Goal: Navigation & Orientation: Find specific page/section

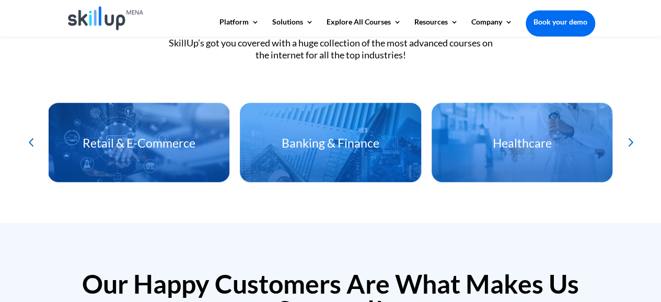
scroll to position [2326, 0]
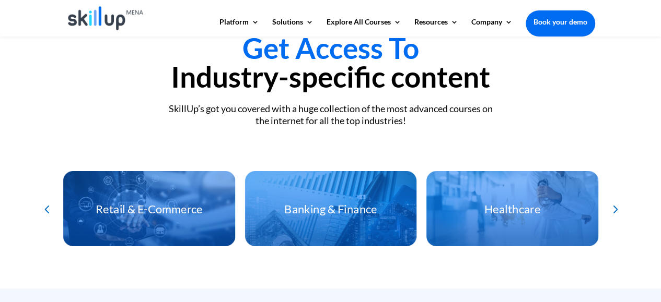
click at [614, 208] on div "Next slide" at bounding box center [614, 209] width 16 height 16
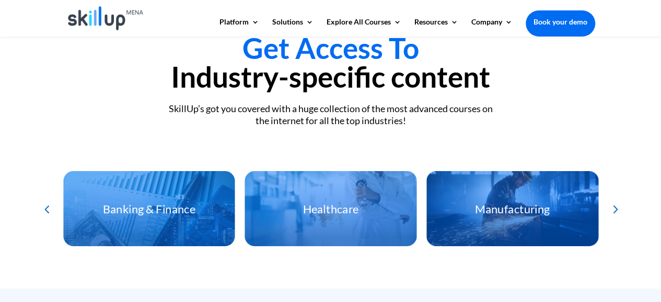
click at [614, 208] on div "Next slide" at bounding box center [614, 209] width 16 height 16
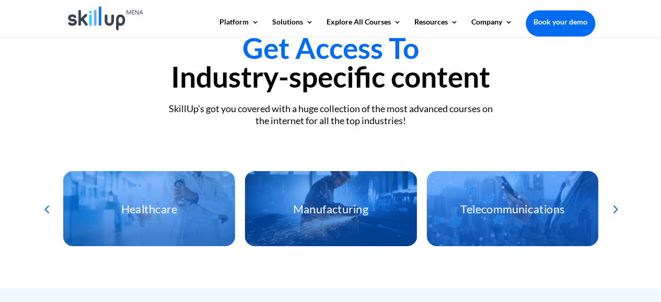
click at [614, 208] on div "Next slide" at bounding box center [614, 209] width 16 height 16
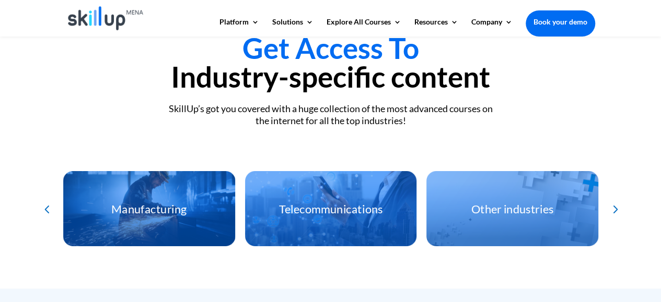
click at [614, 208] on div "Next slide" at bounding box center [614, 209] width 16 height 16
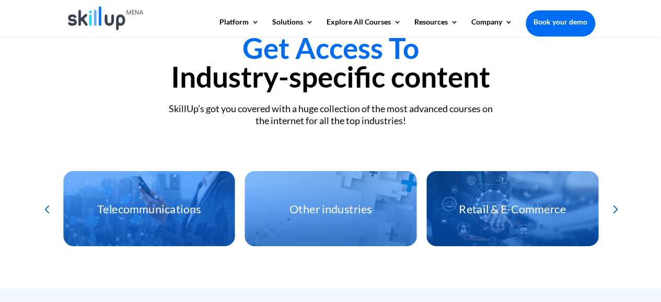
click at [614, 208] on div "Next slide" at bounding box center [614, 209] width 16 height 16
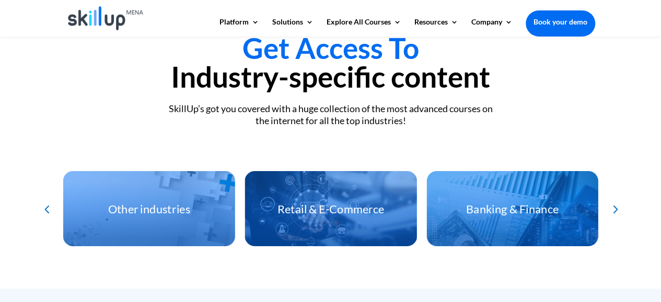
click at [614, 208] on div "Next slide" at bounding box center [614, 209] width 16 height 16
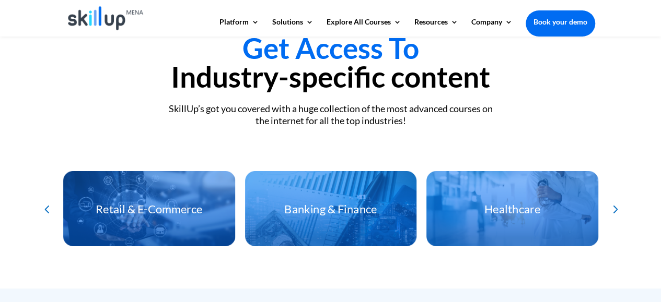
click at [614, 208] on div "Next slide" at bounding box center [614, 209] width 16 height 16
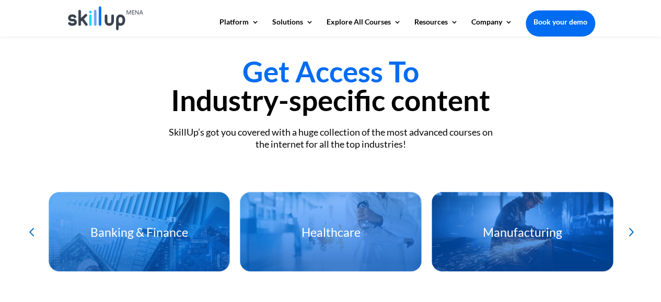
scroll to position [2454, 0]
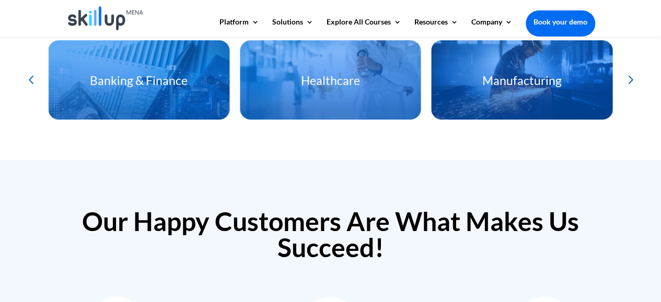
click at [628, 81] on div "Next slide" at bounding box center [629, 79] width 17 height 17
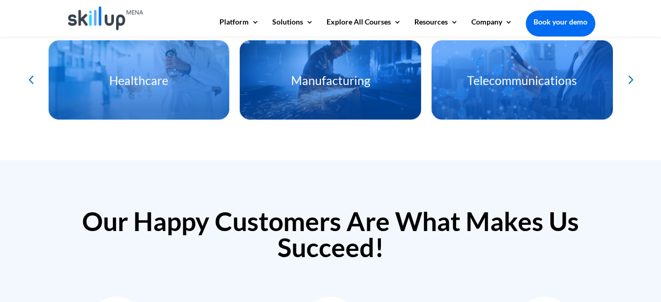
click at [628, 81] on div "Next slide" at bounding box center [629, 79] width 17 height 17
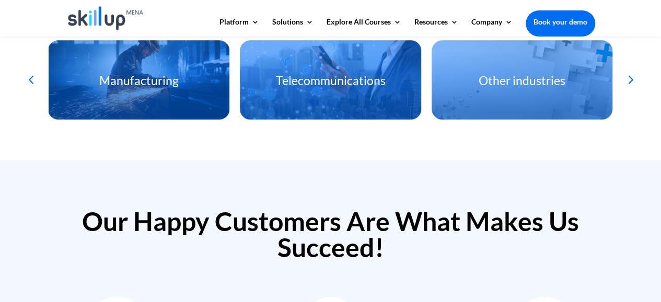
click at [628, 81] on div "Next slide" at bounding box center [629, 79] width 17 height 17
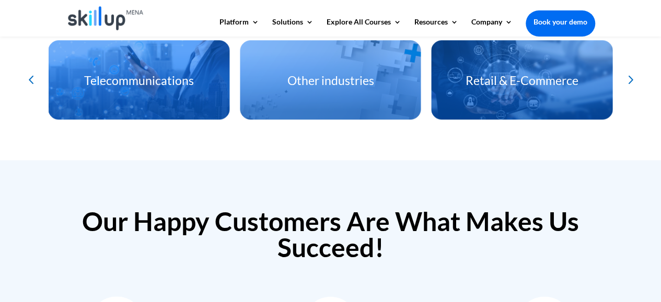
click at [628, 81] on div "Next slide" at bounding box center [629, 79] width 17 height 17
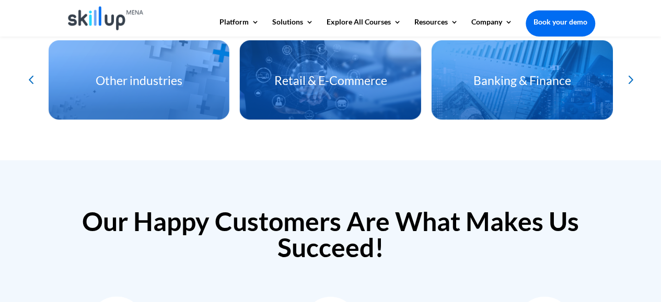
click at [628, 81] on div "Next slide" at bounding box center [629, 79] width 17 height 17
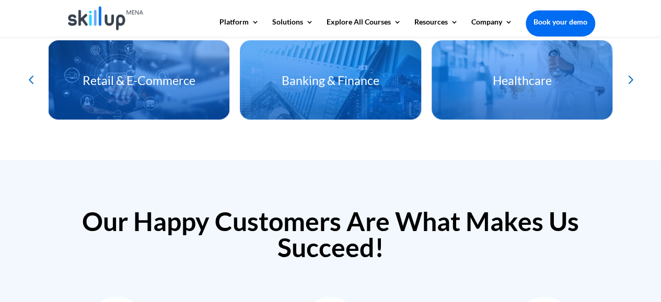
click at [628, 81] on div "Next slide" at bounding box center [629, 79] width 17 height 17
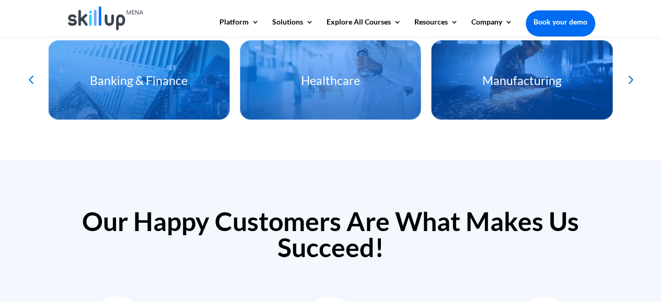
click at [628, 81] on div "Next slide" at bounding box center [629, 79] width 17 height 17
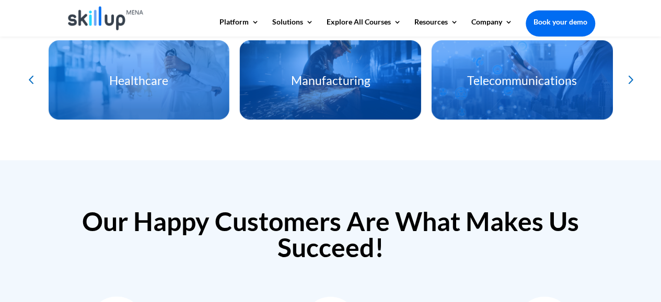
click at [628, 81] on div "Next slide" at bounding box center [629, 79] width 17 height 17
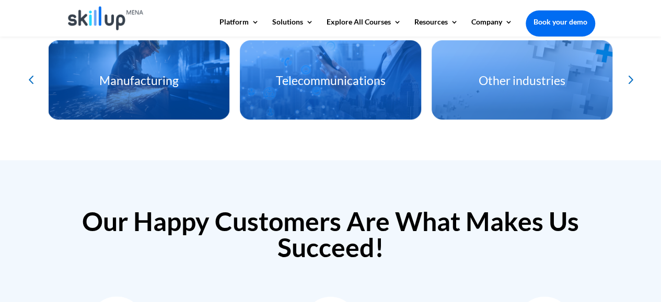
click at [628, 81] on div "Next slide" at bounding box center [629, 79] width 17 height 17
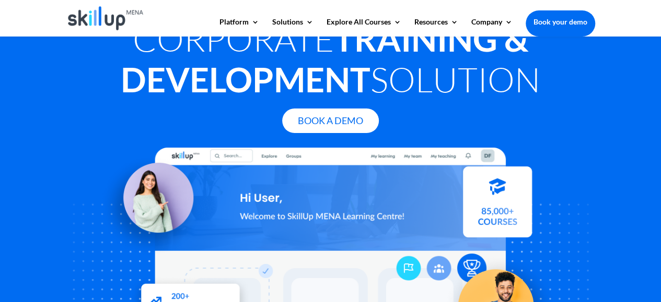
scroll to position [0, 0]
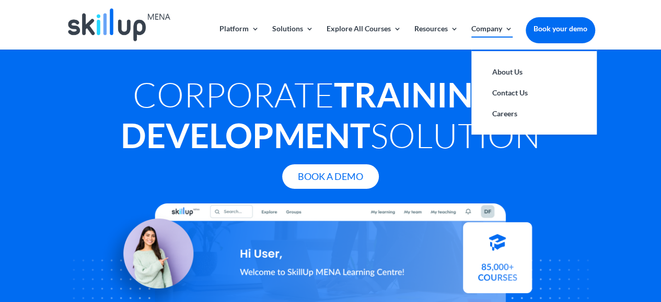
click at [505, 31] on link "Company" at bounding box center [491, 37] width 41 height 25
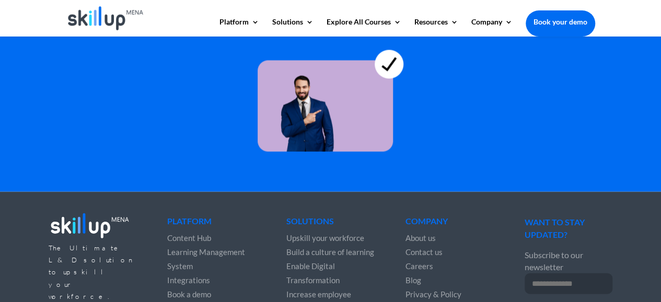
scroll to position [3025, 0]
click at [299, 88] on img at bounding box center [331, 91] width 146 height 122
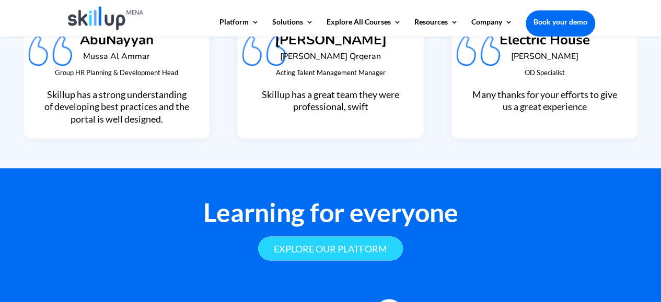
click at [308, 259] on link "Explore our platform" at bounding box center [330, 249] width 145 height 25
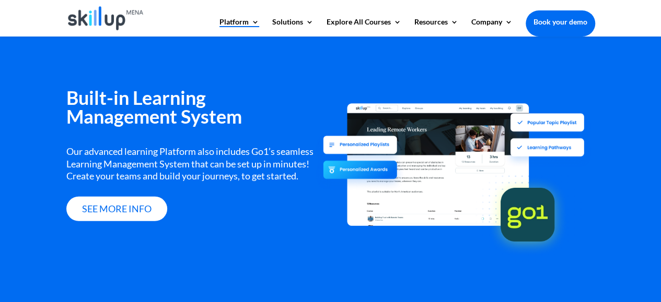
scroll to position [1294, 0]
